Goal: Contribute content

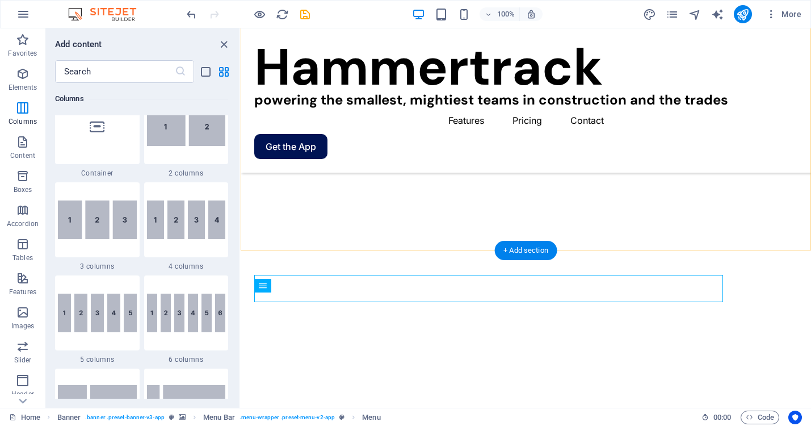
scroll to position [135, 0]
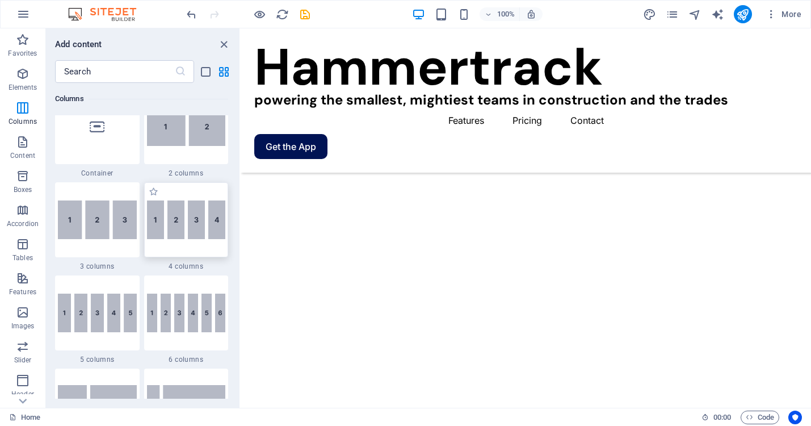
scroll to position [241, 0]
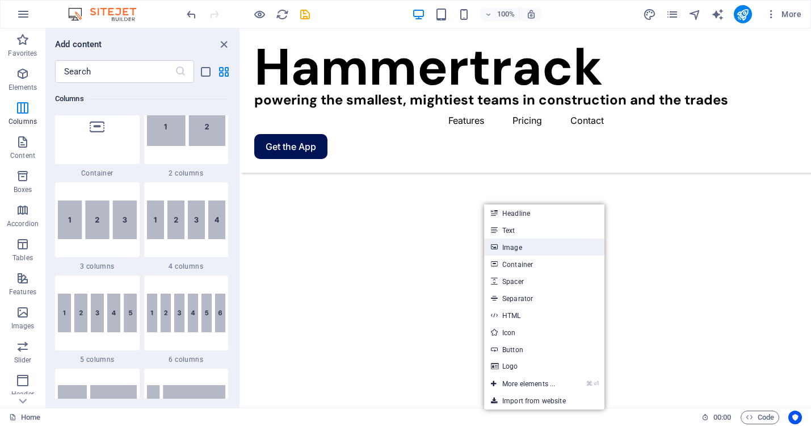
click at [513, 248] on link "Image" at bounding box center [544, 246] width 120 height 17
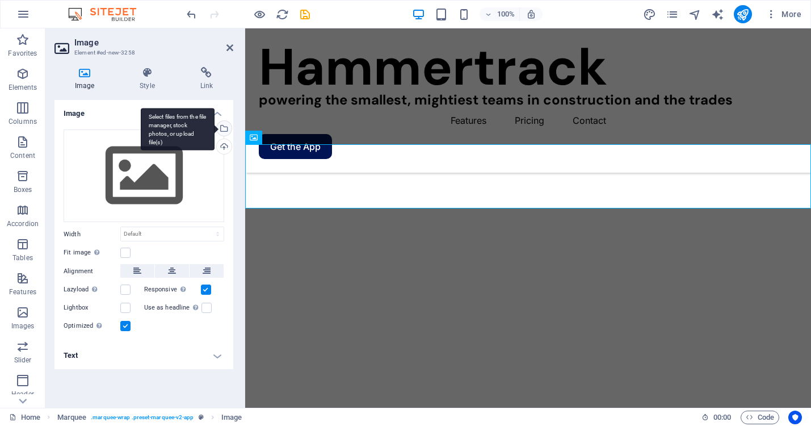
click at [224, 129] on div "Select files from the file manager, stock photos, or upload file(s)" at bounding box center [223, 129] width 17 height 17
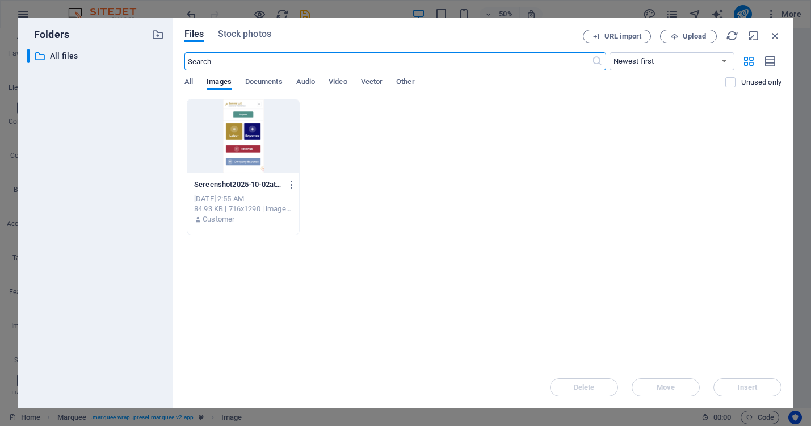
click at [245, 137] on div at bounding box center [243, 136] width 112 height 74
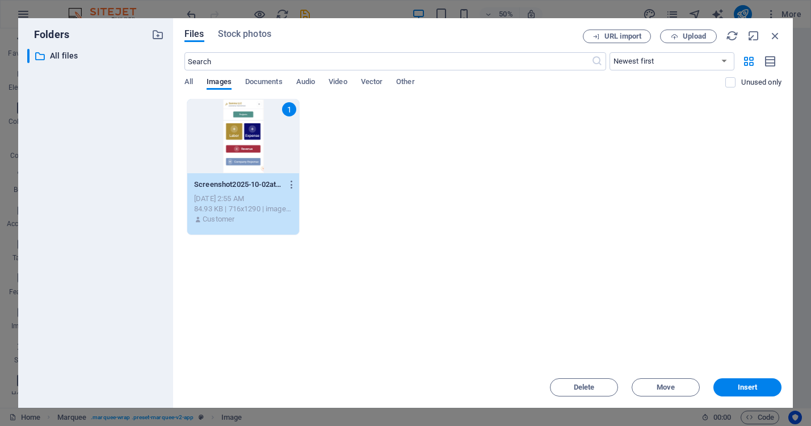
click at [245, 137] on div "1" at bounding box center [243, 136] width 112 height 74
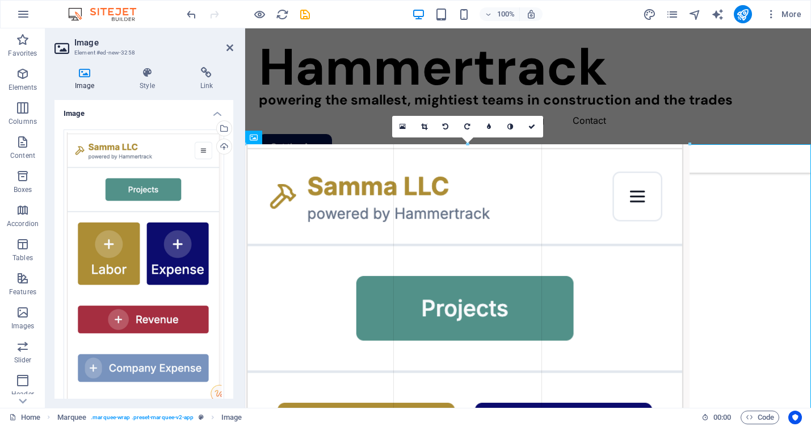
drag, startPoint x: 246, startPoint y: 156, endPoint x: 374, endPoint y: 150, distance: 127.8
type input "775"
select select "px"
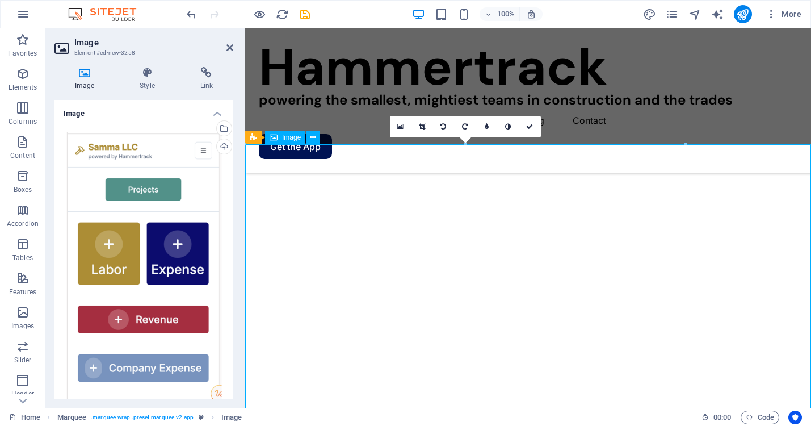
drag, startPoint x: 490, startPoint y: 226, endPoint x: 441, endPoint y: 197, distance: 57.2
drag, startPoint x: 490, startPoint y: 250, endPoint x: 560, endPoint y: 199, distance: 86.1
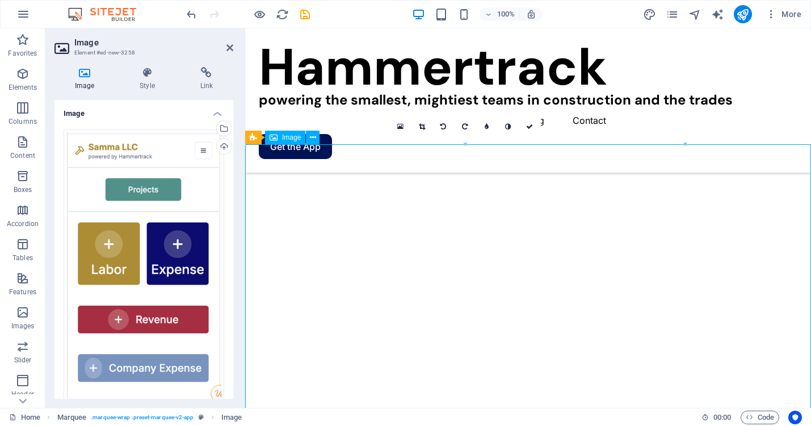
click at [213, 112] on h4 "Image" at bounding box center [143, 110] width 179 height 20
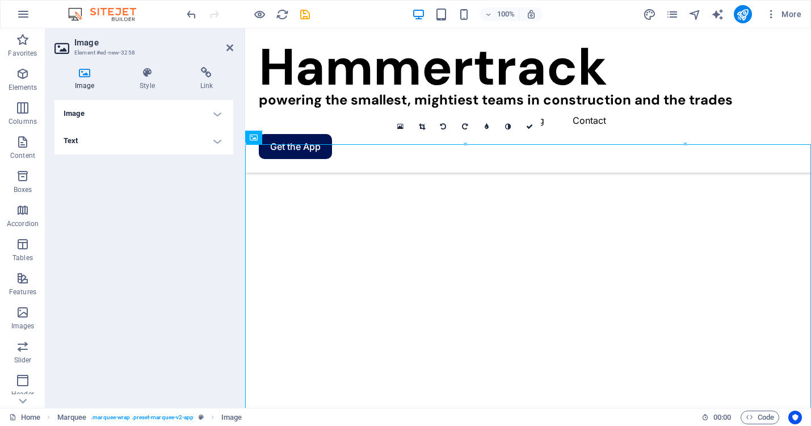
click at [216, 113] on h4 "Image" at bounding box center [143, 113] width 179 height 27
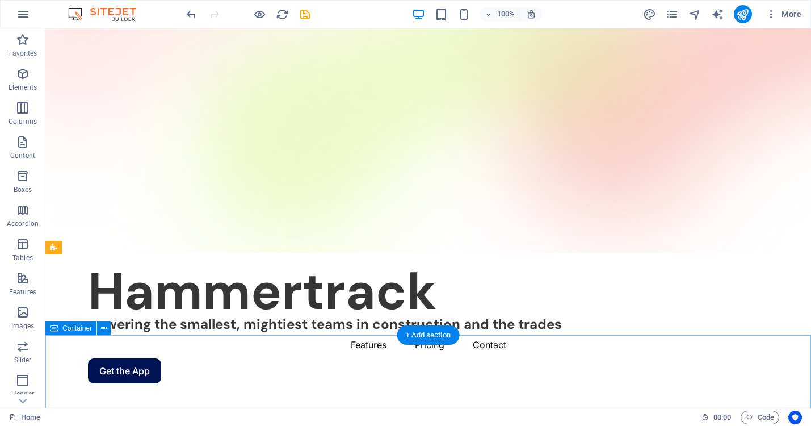
scroll to position [134, 0]
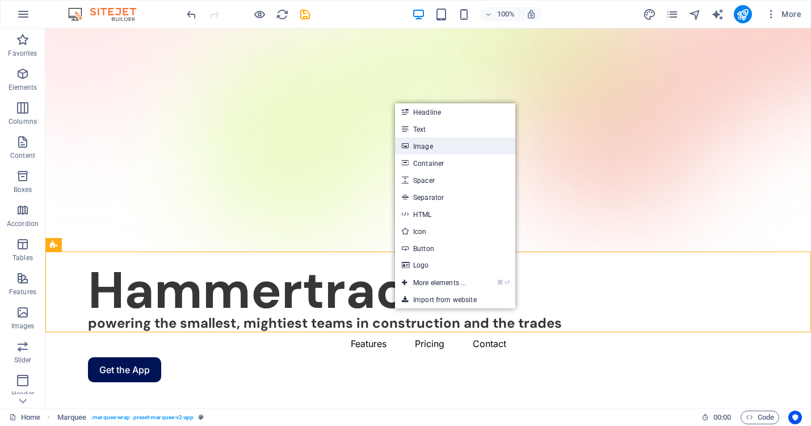
click at [426, 147] on link "Image" at bounding box center [455, 145] width 120 height 17
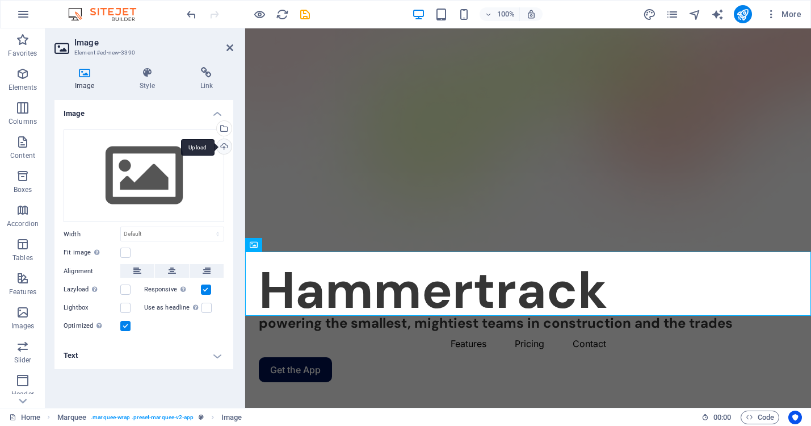
click at [225, 151] on div "Upload" at bounding box center [223, 147] width 17 height 17
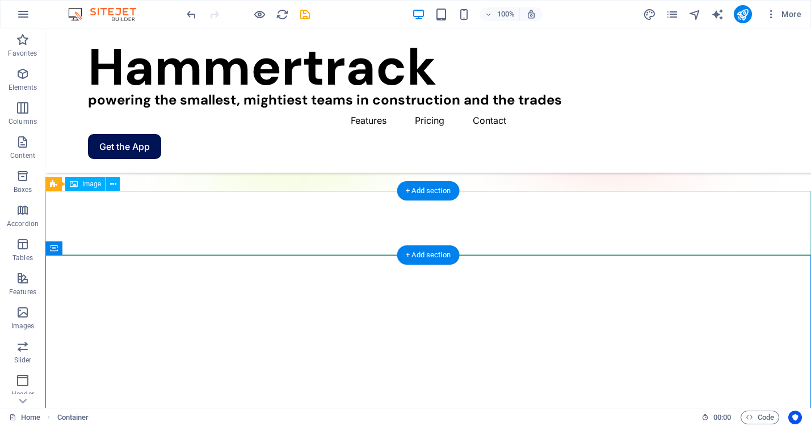
scroll to position [177, 0]
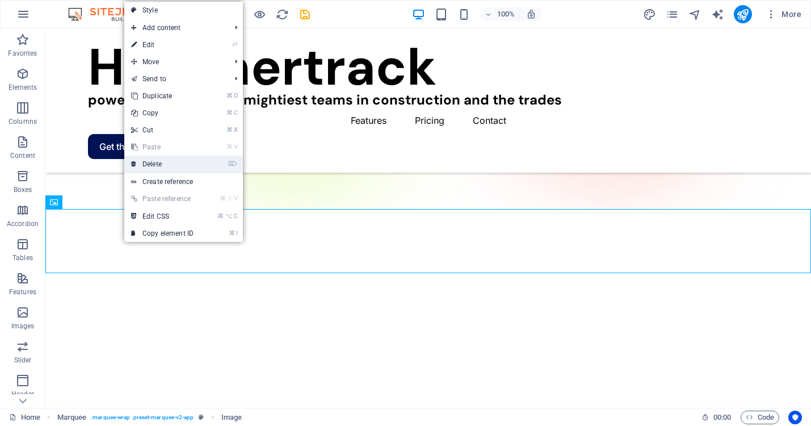
click at [157, 167] on link "⌦ Delete" at bounding box center [162, 164] width 76 height 17
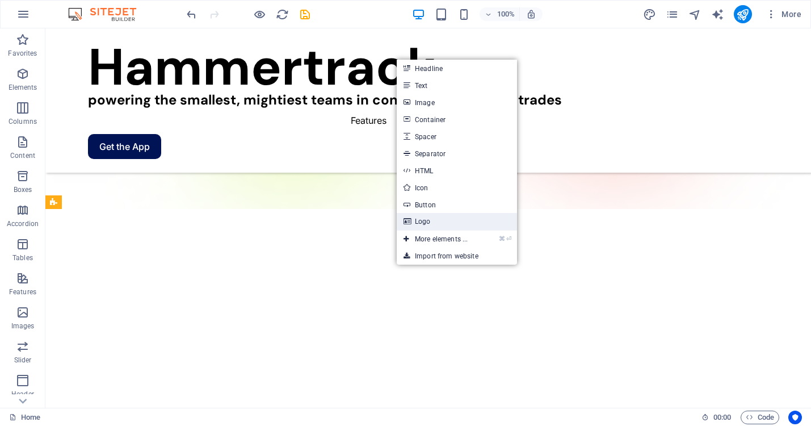
click at [422, 222] on link "Logo" at bounding box center [457, 221] width 120 height 17
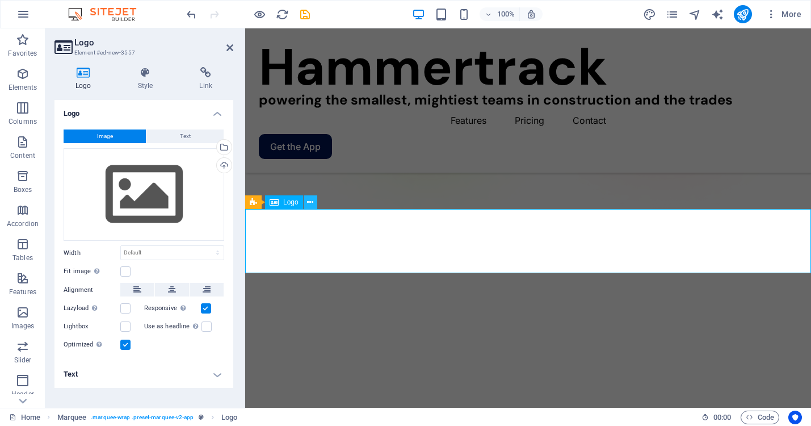
click at [308, 200] on icon at bounding box center [310, 202] width 6 height 12
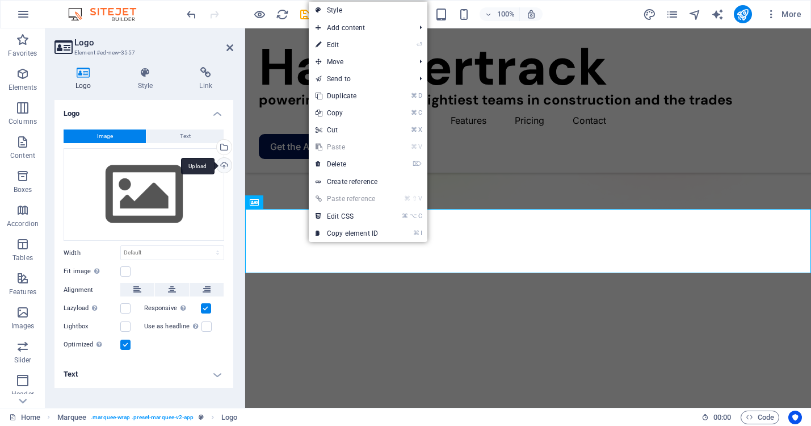
click at [223, 164] on div "Upload" at bounding box center [223, 166] width 17 height 17
